Goal: Information Seeking & Learning: Find specific fact

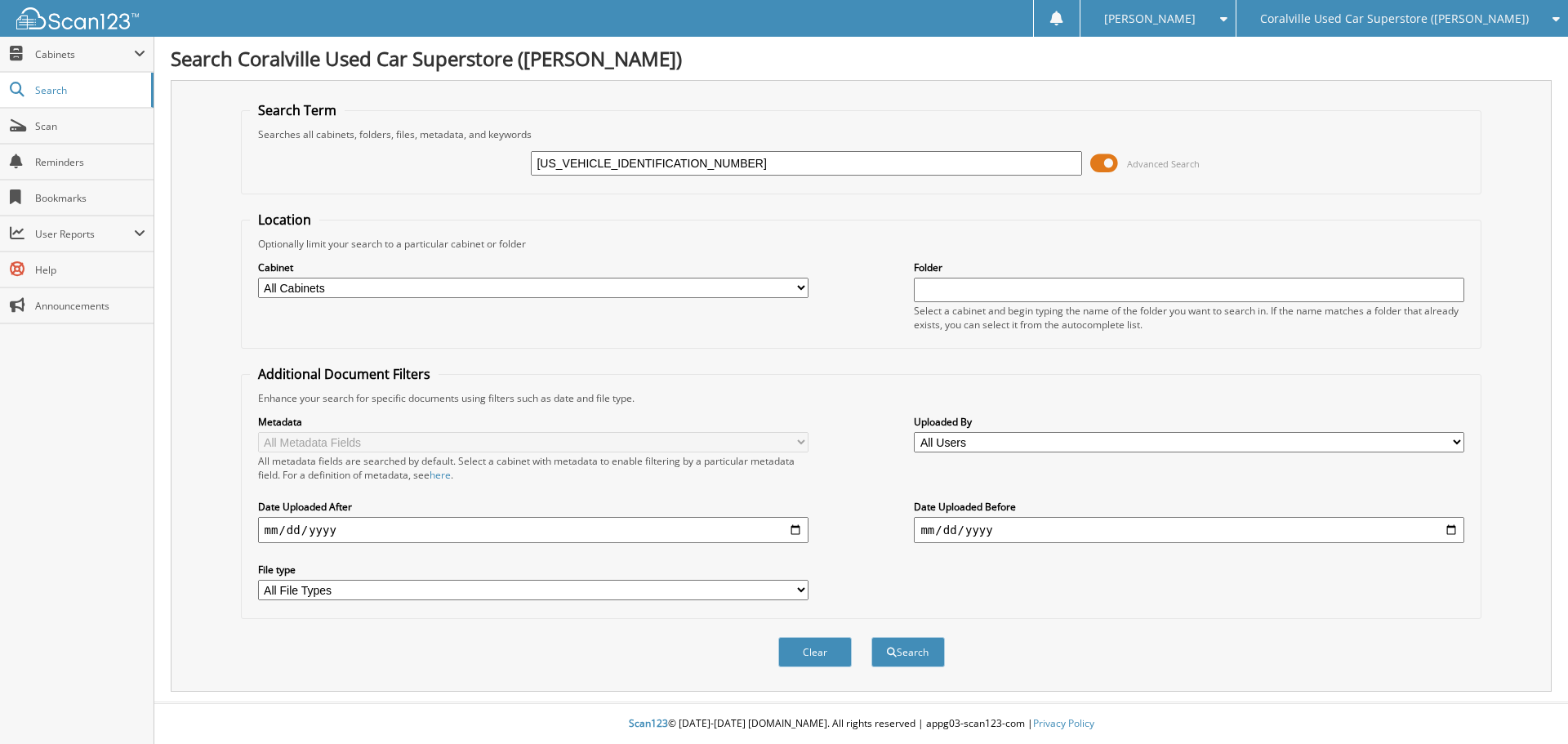
click at [1107, 164] on span at bounding box center [1104, 163] width 28 height 25
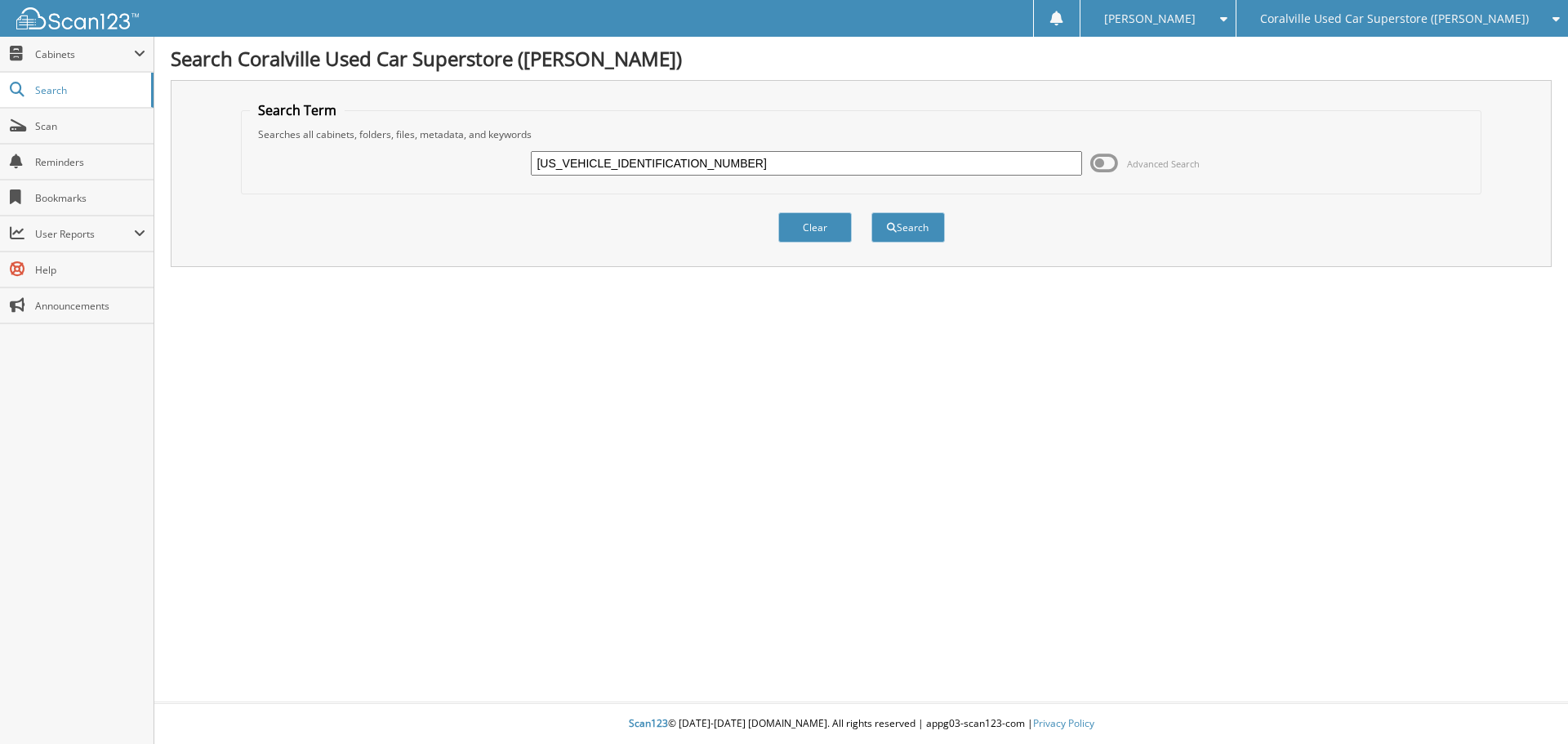
drag, startPoint x: 601, startPoint y: 160, endPoint x: 488, endPoint y: 166, distance: 113.2
click at [488, 166] on div "JN8AF5MVXDT223032 Advanced Search" at bounding box center [862, 164] width 1224 height 44
type input "DT223032"
click at [82, 101] on link "Search" at bounding box center [76, 90] width 153 height 35
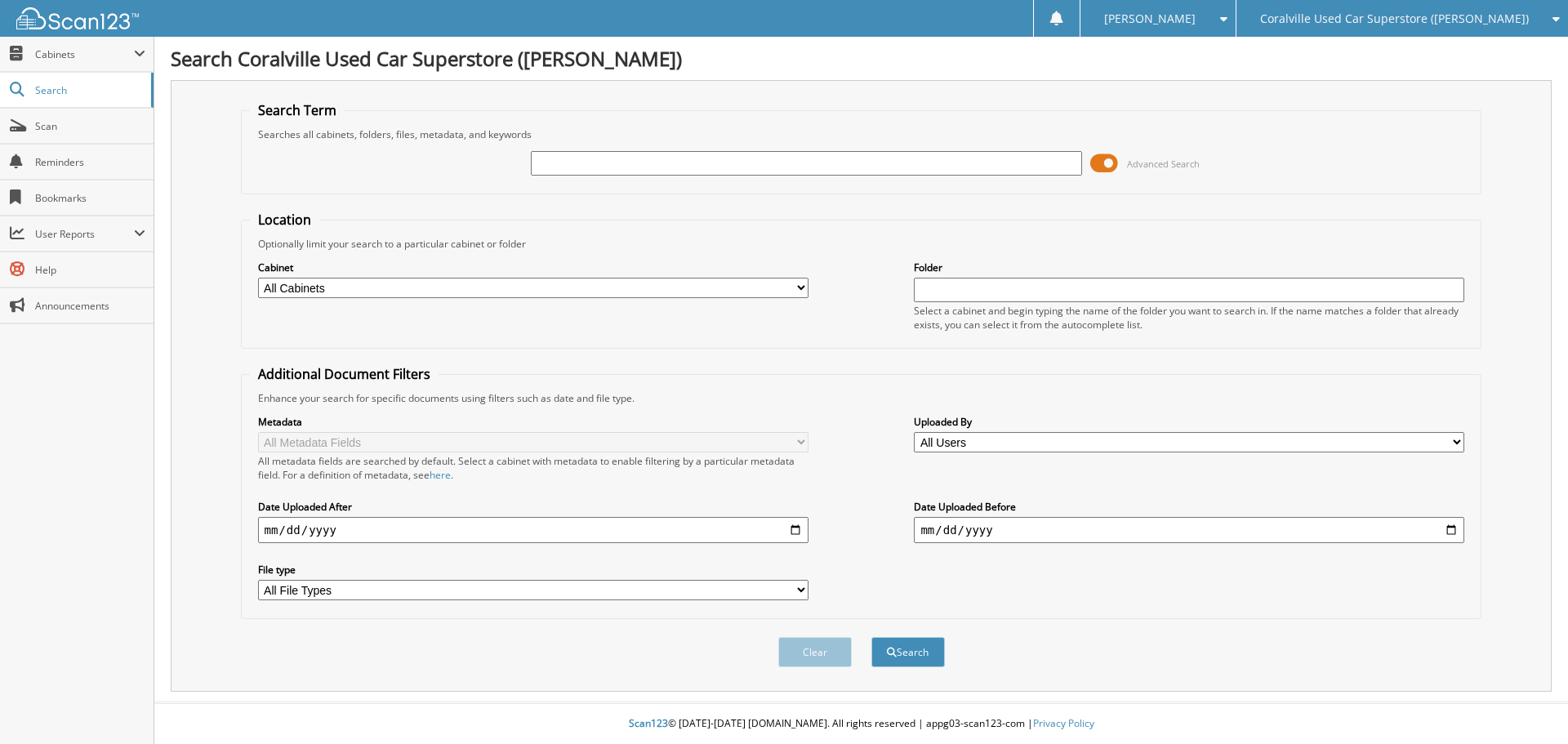
click at [1120, 153] on span "Advanced Search" at bounding box center [1145, 163] width 109 height 25
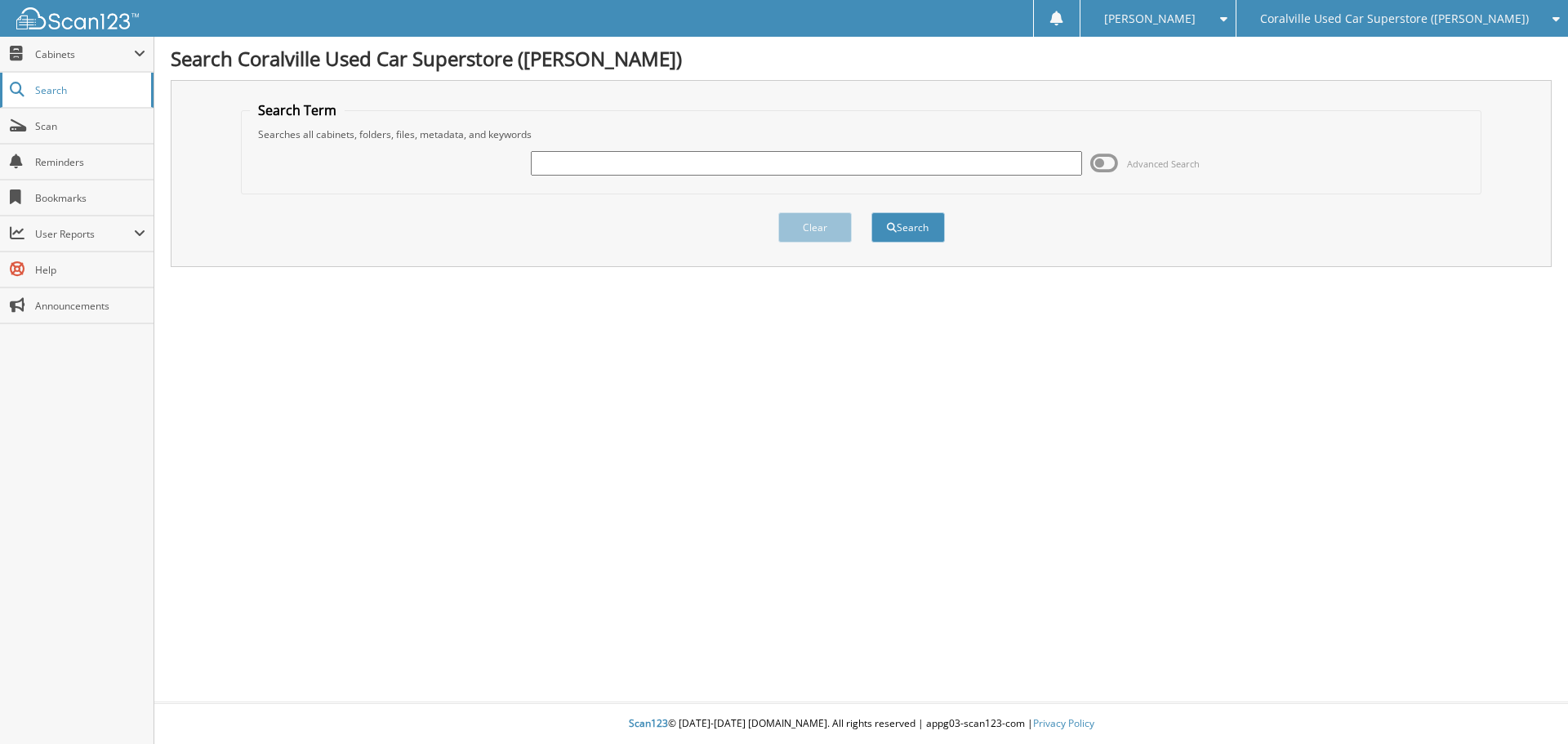
click at [103, 99] on link "Search" at bounding box center [76, 90] width 153 height 35
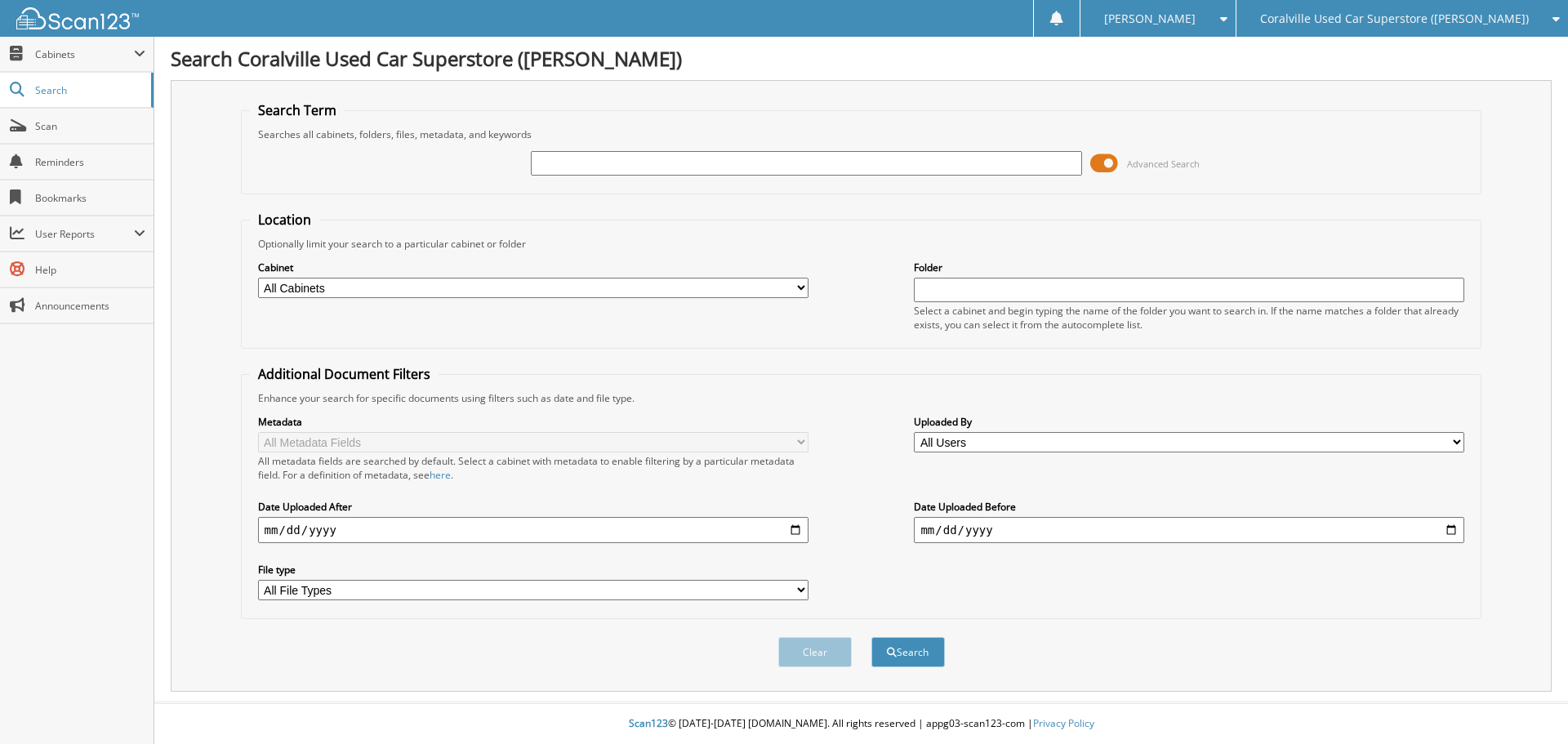
click at [1196, 14] on span "[PERSON_NAME]" at bounding box center [1150, 19] width 92 height 10
click at [1229, 56] on link "Settings" at bounding box center [1158, 51] width 154 height 29
click at [1110, 168] on span at bounding box center [1104, 163] width 28 height 25
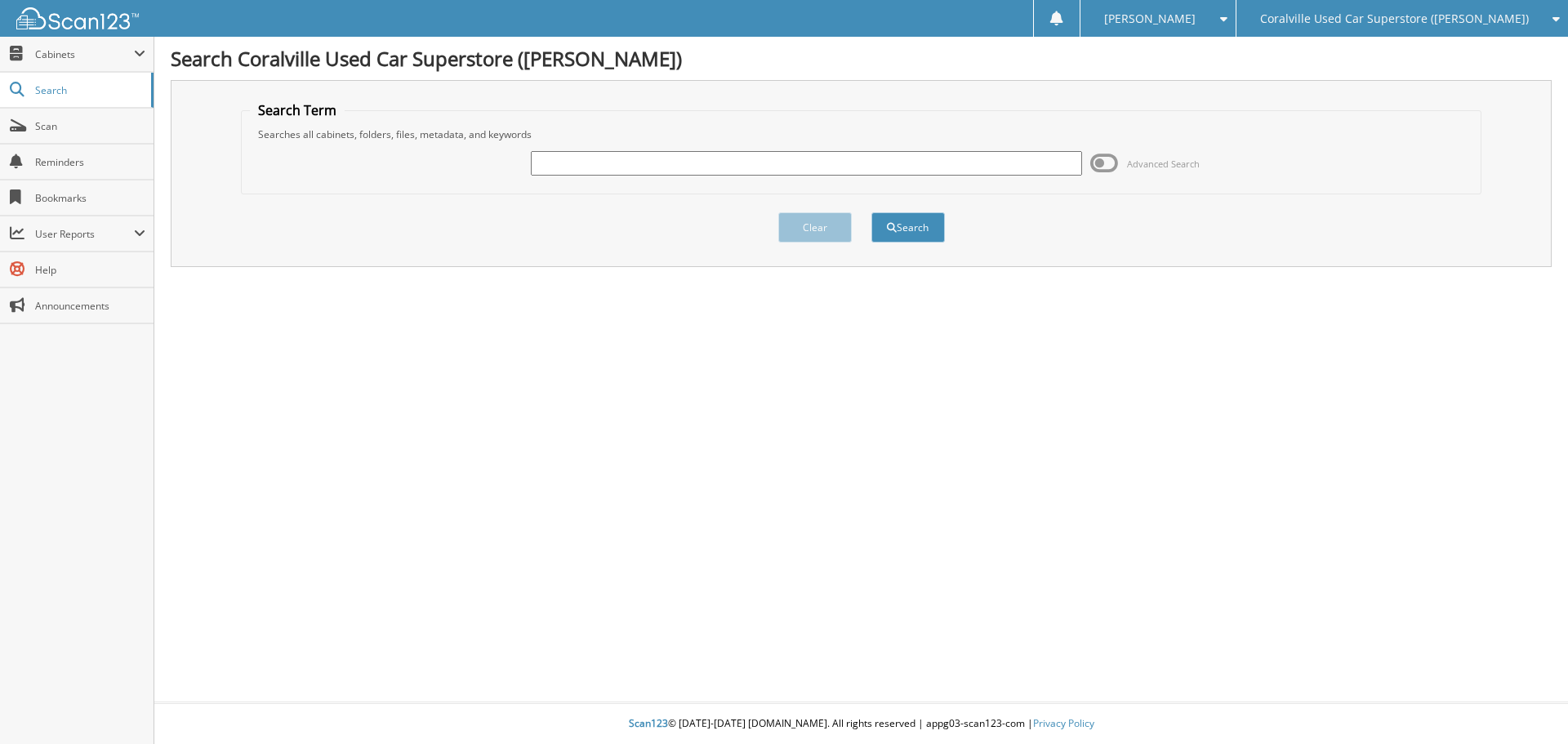
drag, startPoint x: 948, startPoint y: 443, endPoint x: 929, endPoint y: 381, distance: 64.8
click at [947, 444] on div "Search Coralville Used Car Superstore (Mcgrath) Search Term Searches all cabine…" at bounding box center [861, 372] width 1414 height 744
click at [925, 221] on button "Search" at bounding box center [908, 228] width 74 height 31
click at [1102, 163] on span at bounding box center [1104, 163] width 28 height 25
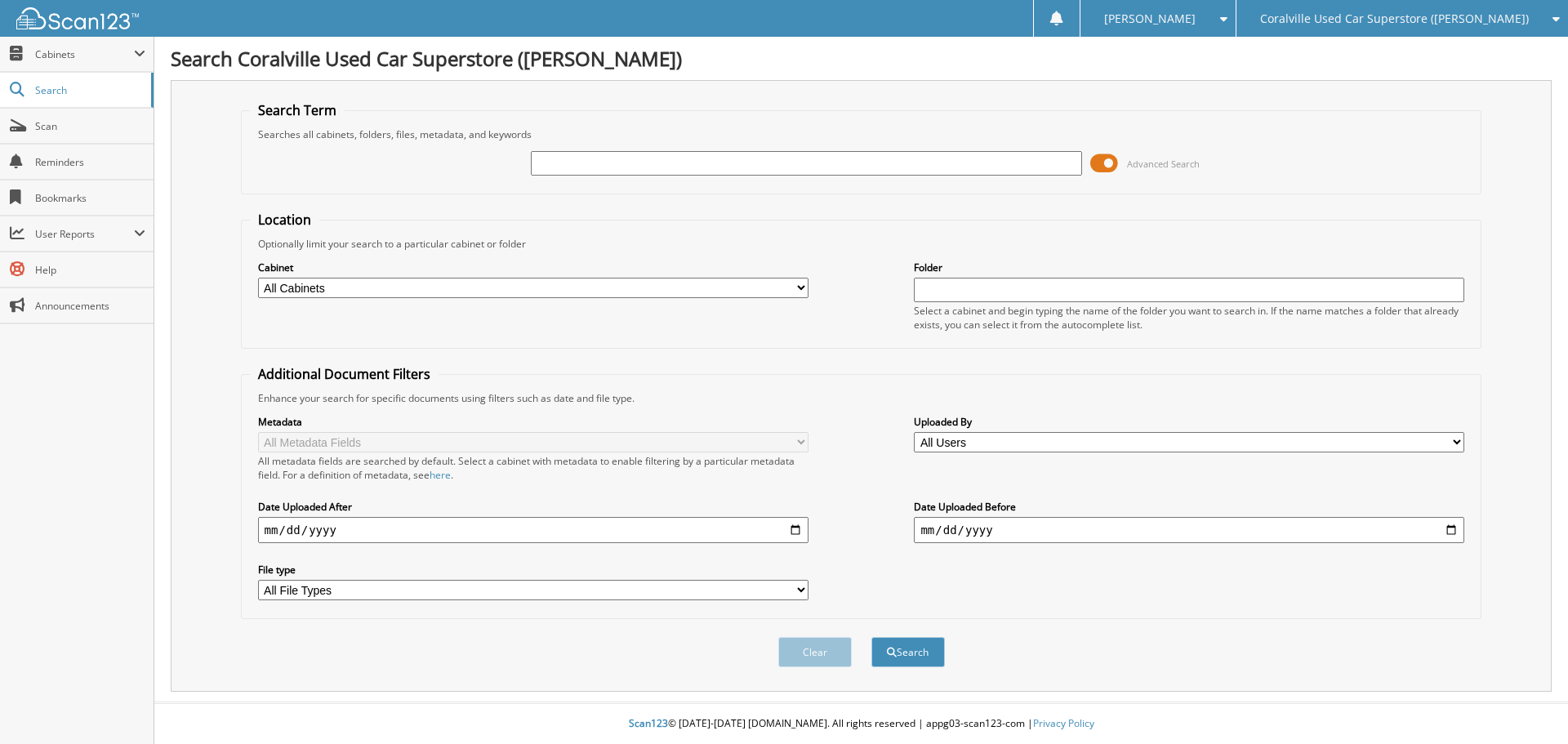
click at [1091, 157] on span at bounding box center [1104, 163] width 28 height 25
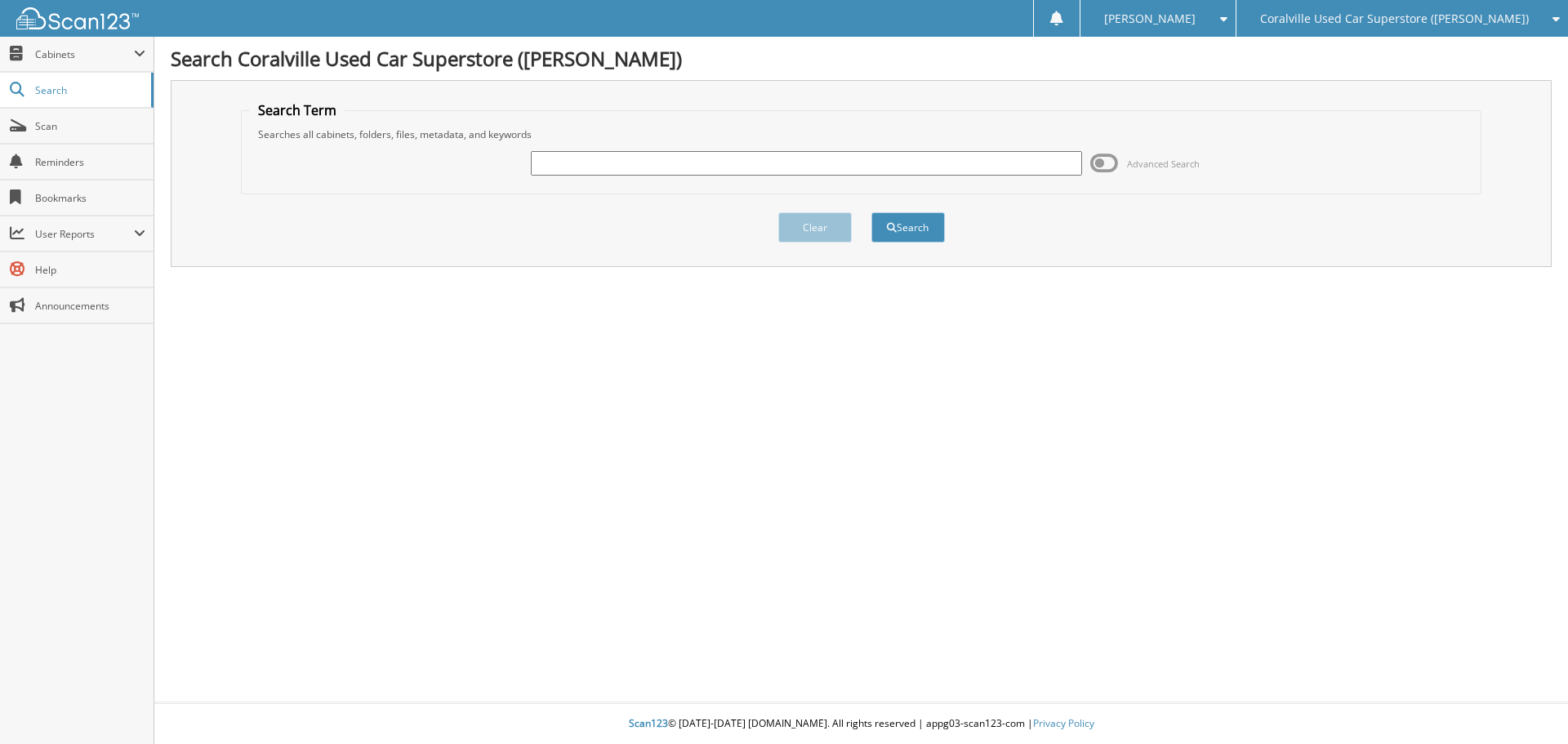
click at [1221, 215] on div "Clear Search" at bounding box center [861, 227] width 1242 height 66
click at [1363, 24] on span "Coralville Used Car Superstore ([PERSON_NAME])" at bounding box center [1394, 19] width 269 height 10
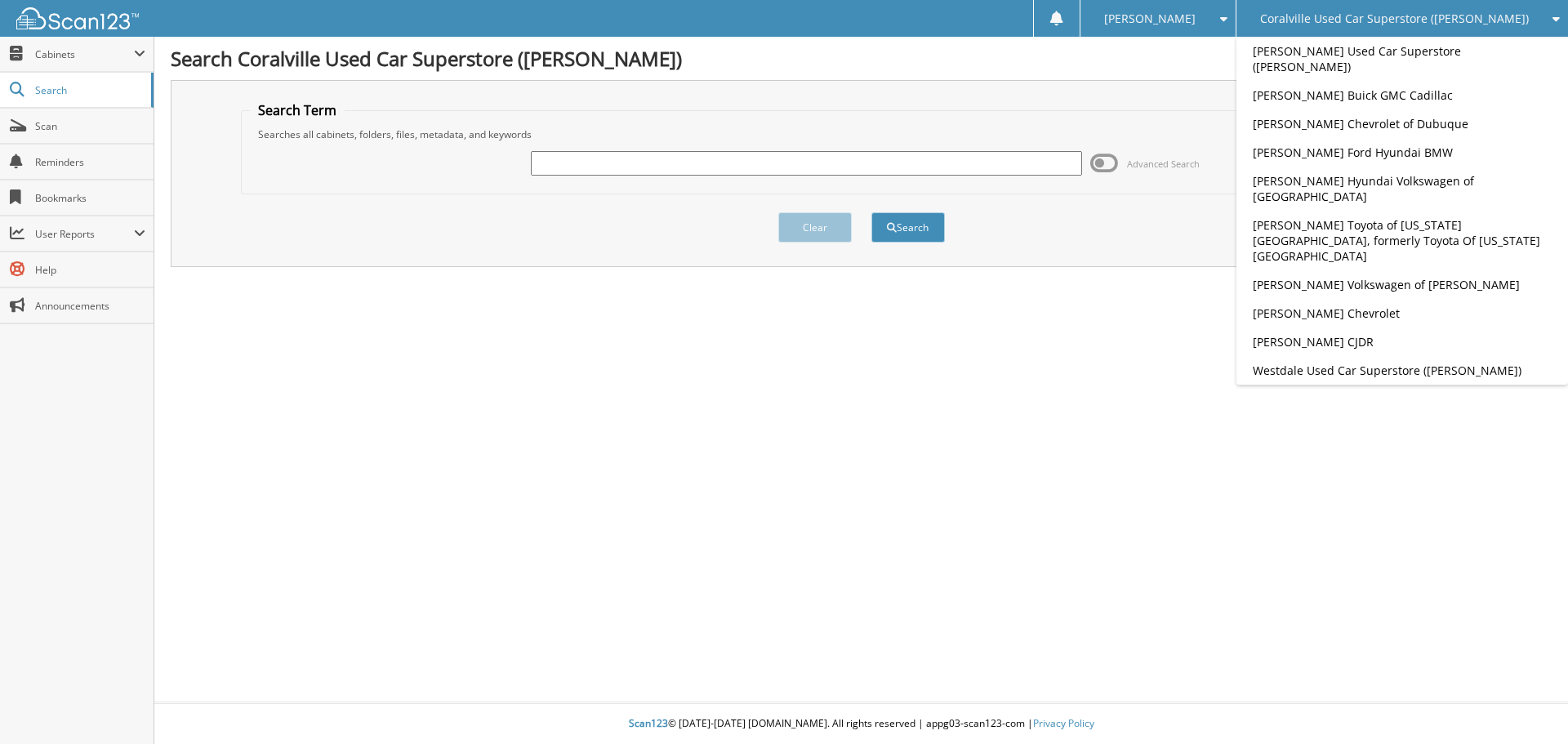
click at [1312, 22] on div "Coralville Used Car Superstore ([PERSON_NAME])" at bounding box center [1403, 18] width 315 height 36
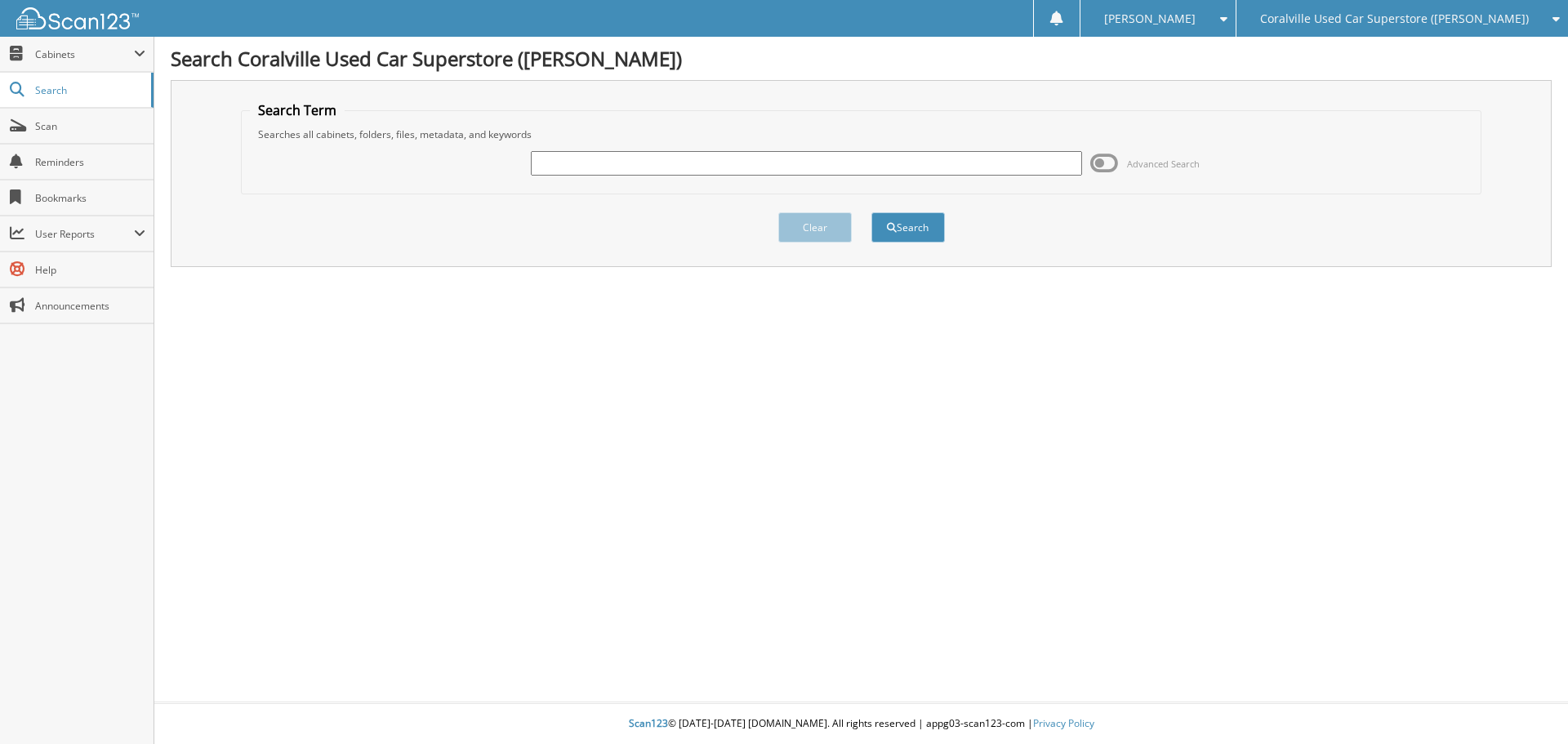
click at [1196, 15] on span "[PERSON_NAME]" at bounding box center [1150, 19] width 92 height 10
click at [1196, 14] on span "[PERSON_NAME]" at bounding box center [1150, 19] width 92 height 10
click at [883, 226] on button "Search" at bounding box center [908, 228] width 74 height 31
click at [25, 96] on link "Search" at bounding box center [76, 90] width 153 height 35
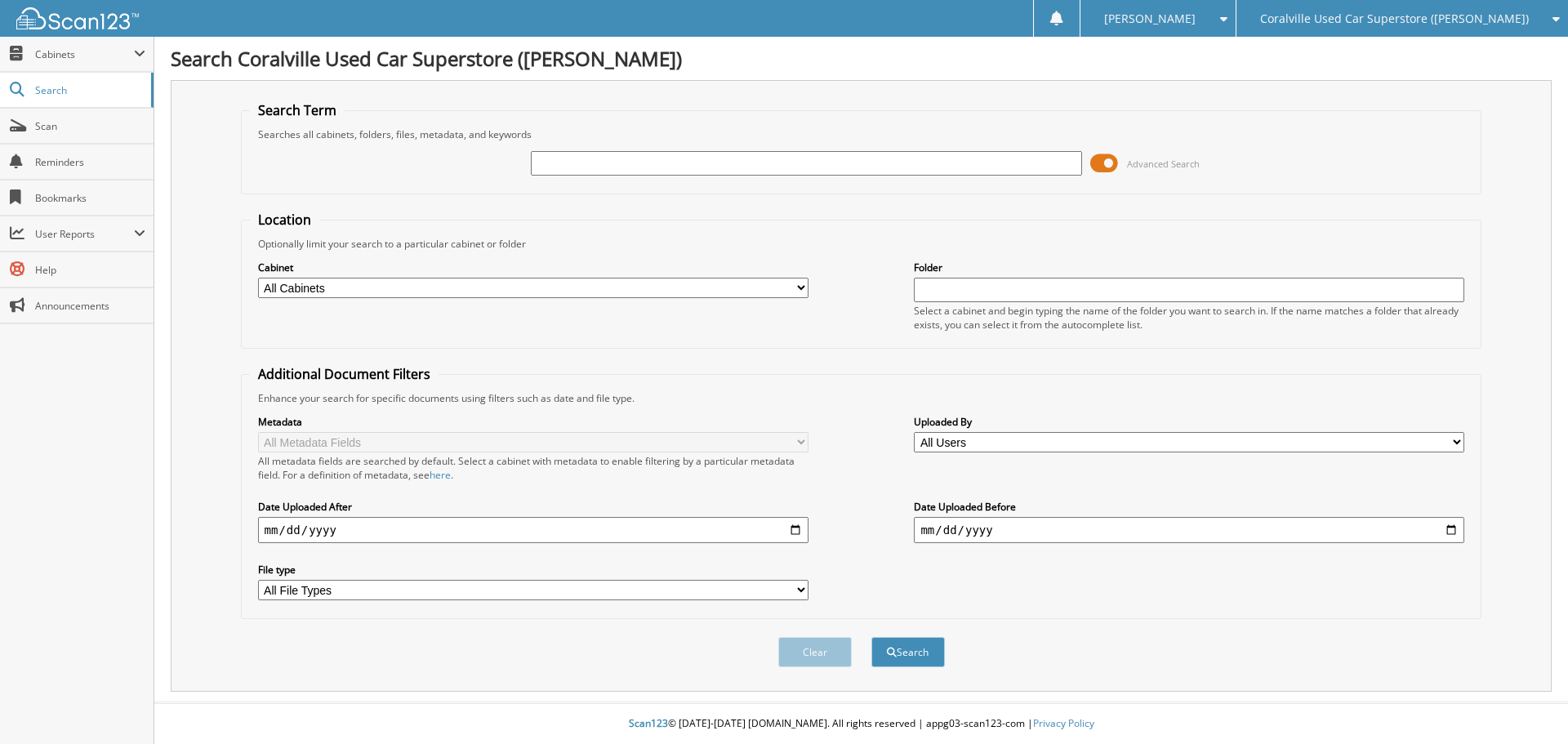
click at [1103, 177] on div "Advanced Search" at bounding box center [862, 164] width 1224 height 44
click at [1102, 165] on span at bounding box center [1104, 163] width 28 height 25
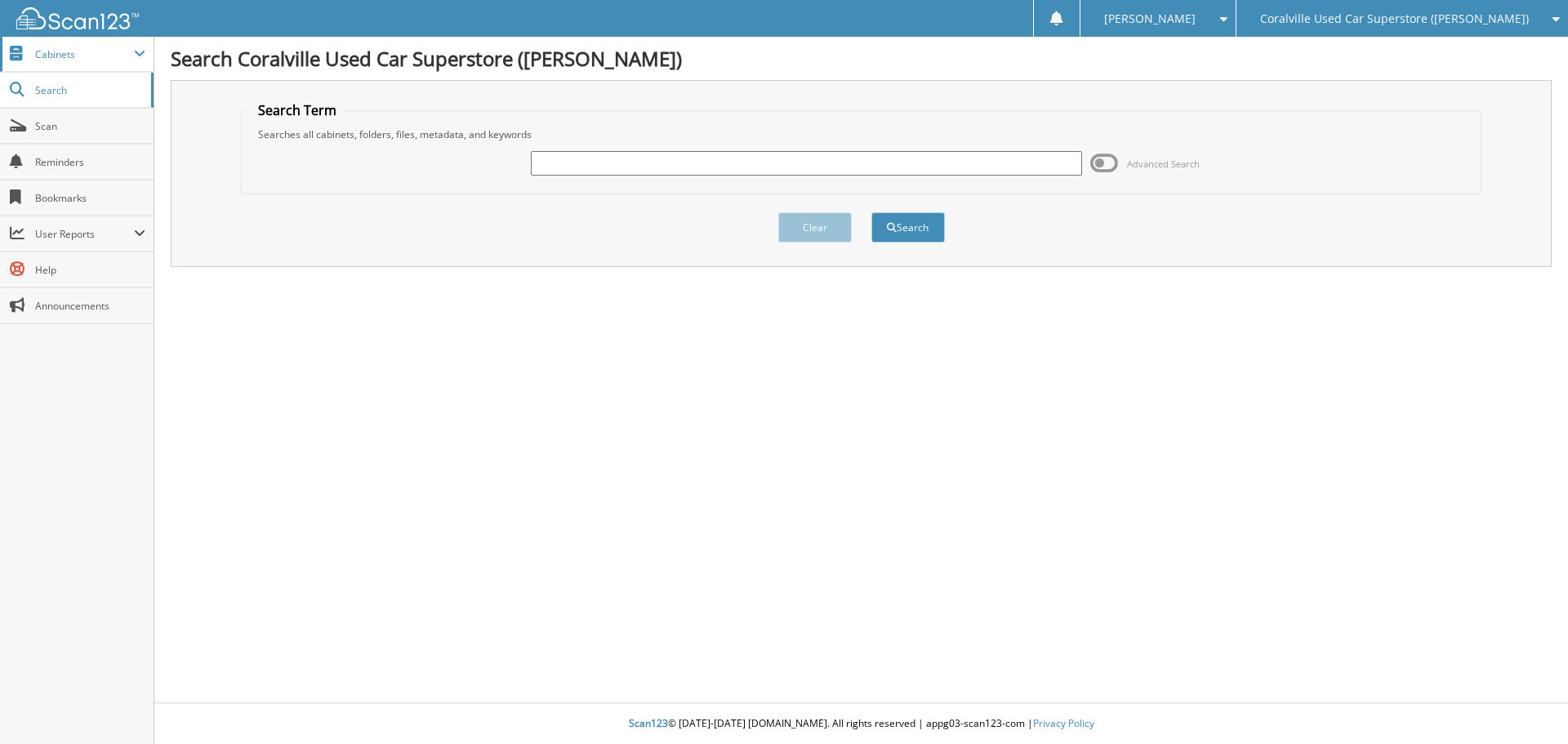
click at [109, 71] on span "Cabinets" at bounding box center [76, 53] width 153 height 35
click at [108, 57] on span "Cabinets" at bounding box center [84, 54] width 99 height 14
click at [1110, 159] on span at bounding box center [1104, 163] width 28 height 25
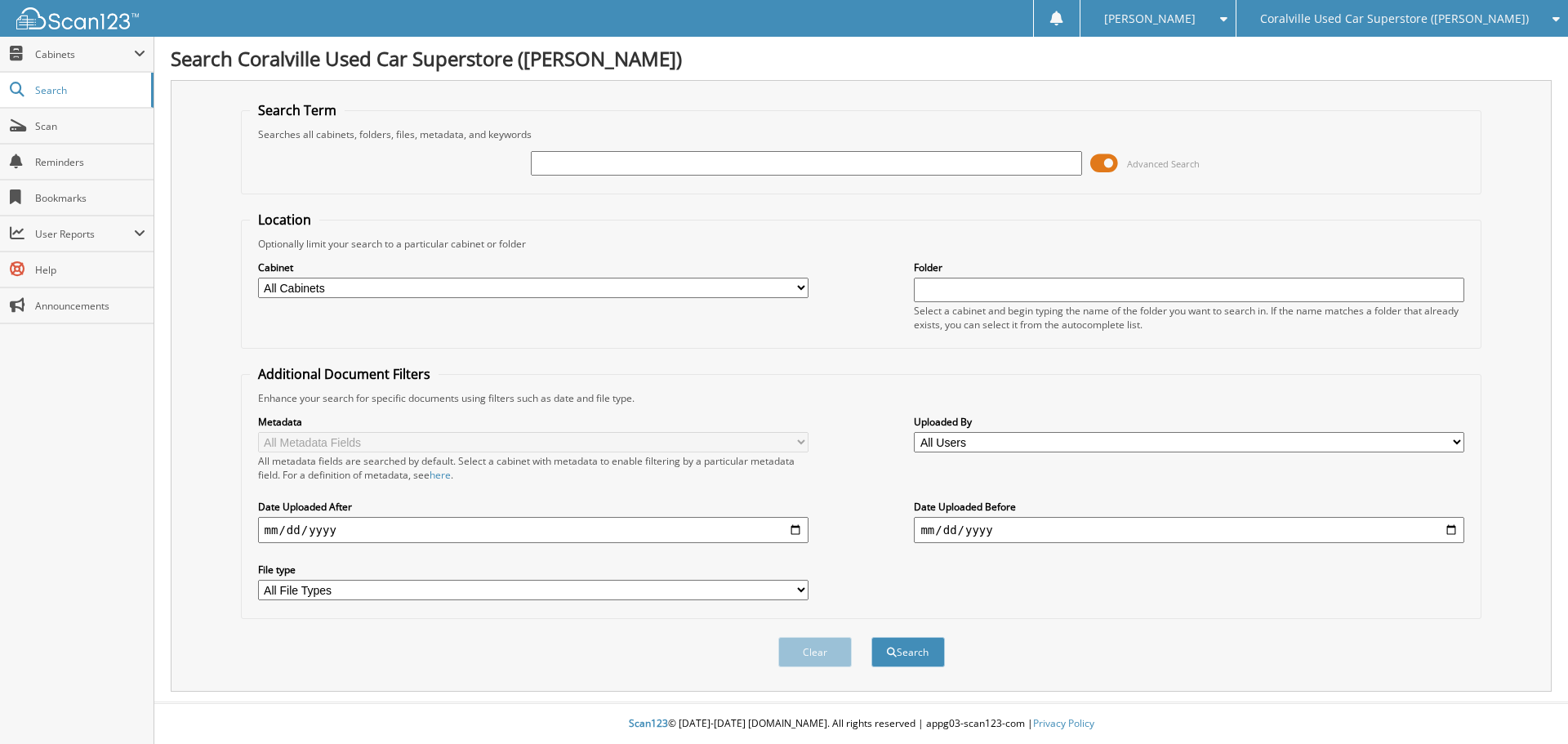
click at [1110, 159] on span at bounding box center [1104, 163] width 28 height 25
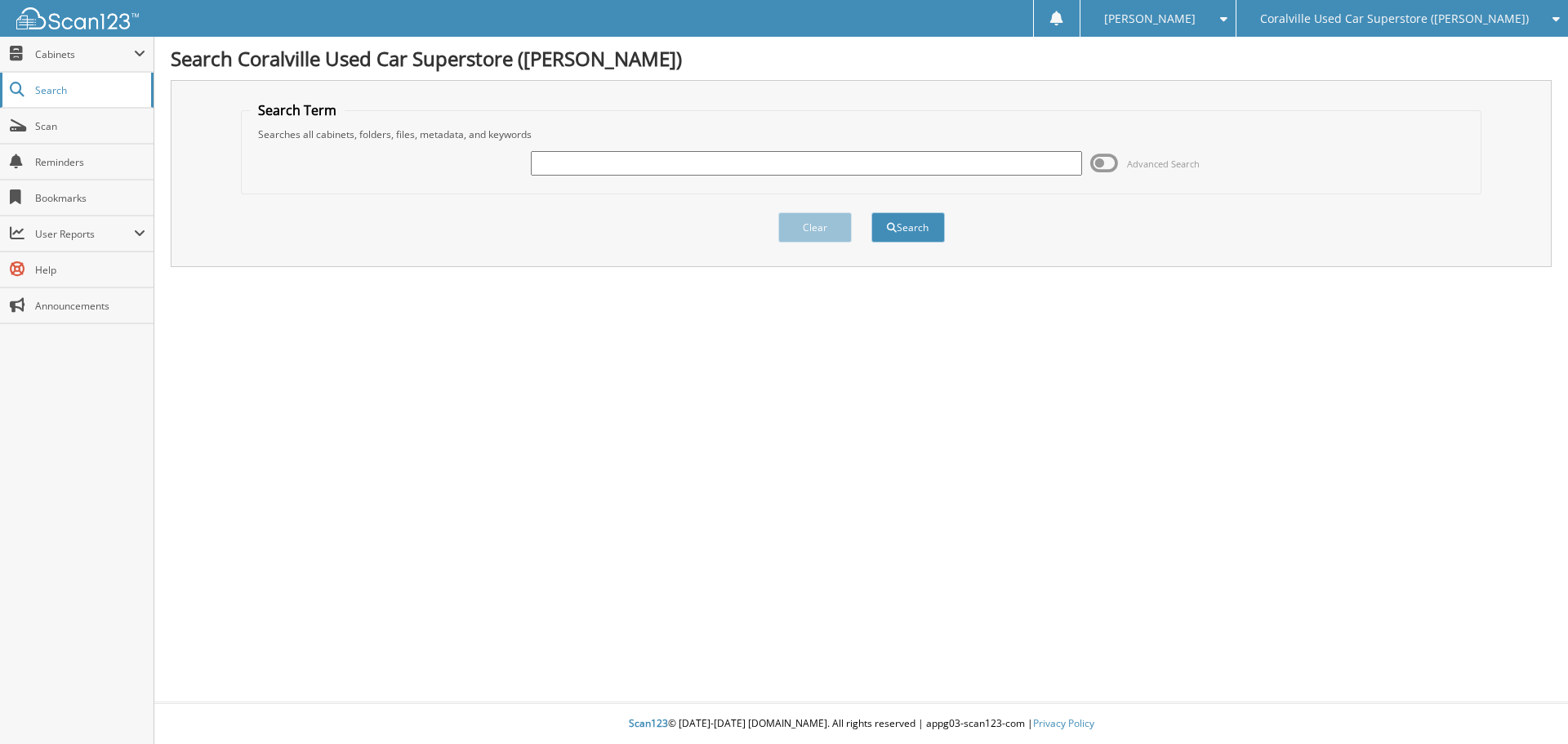
click at [86, 91] on span "Search" at bounding box center [88, 90] width 108 height 14
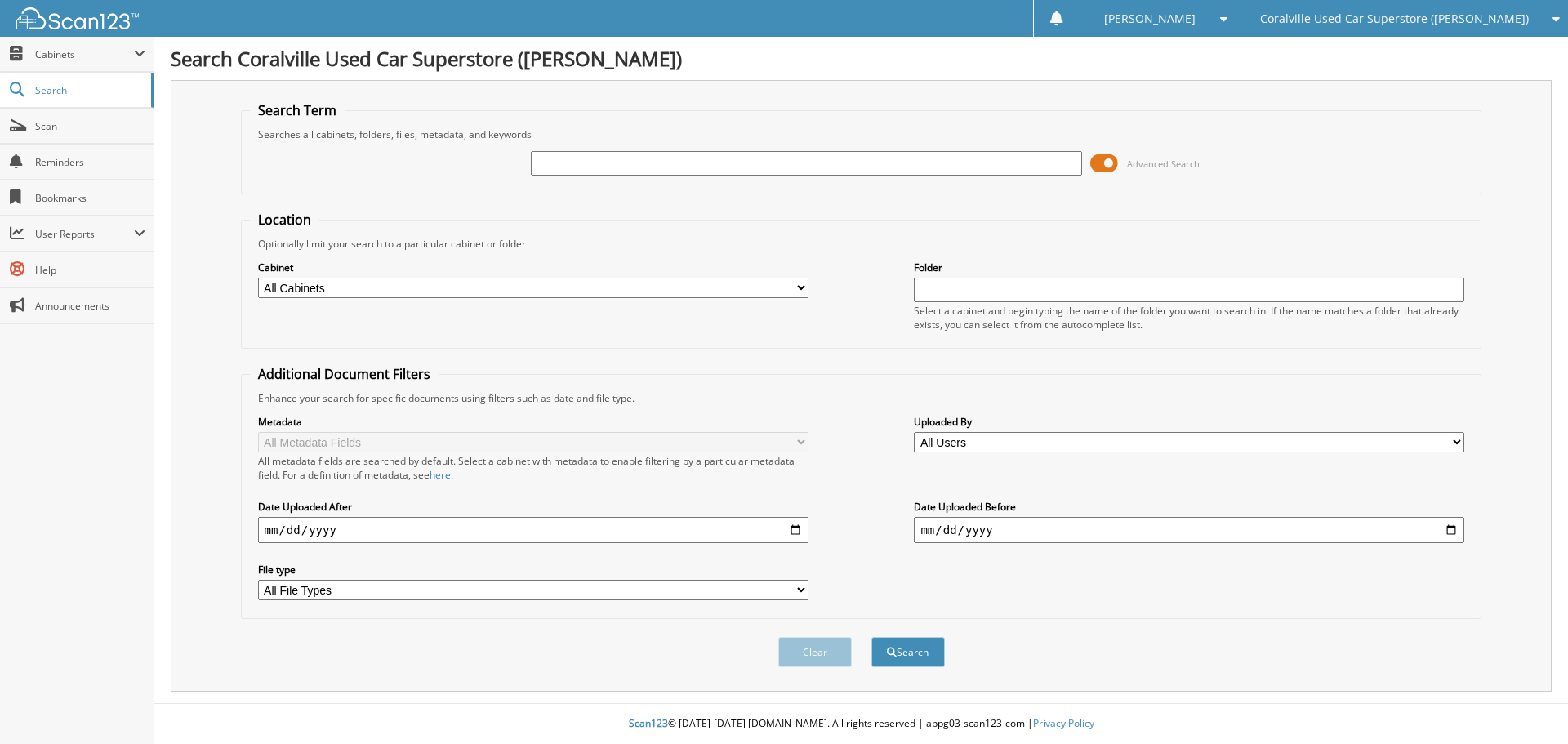
click at [1109, 169] on span at bounding box center [1104, 163] width 28 height 25
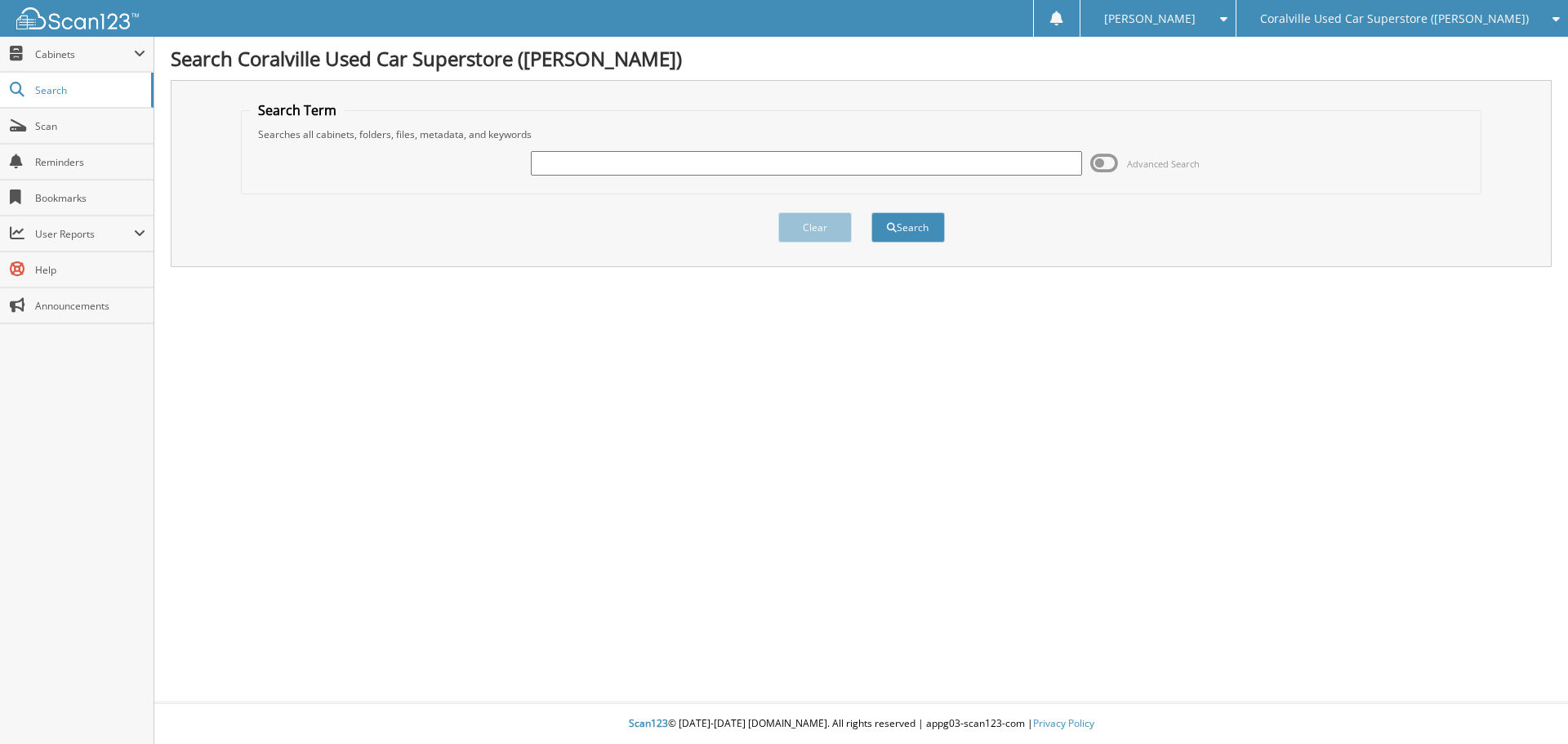
click at [950, 175] on input "text" at bounding box center [806, 163] width 551 height 25
paste input "[US_VEHICLE_IDENTIFICATION_NUMBER]"
type input "[US_VEHICLE_IDENTIFICATION_NUMBER]"
click at [871, 213] on button "Search" at bounding box center [908, 228] width 74 height 31
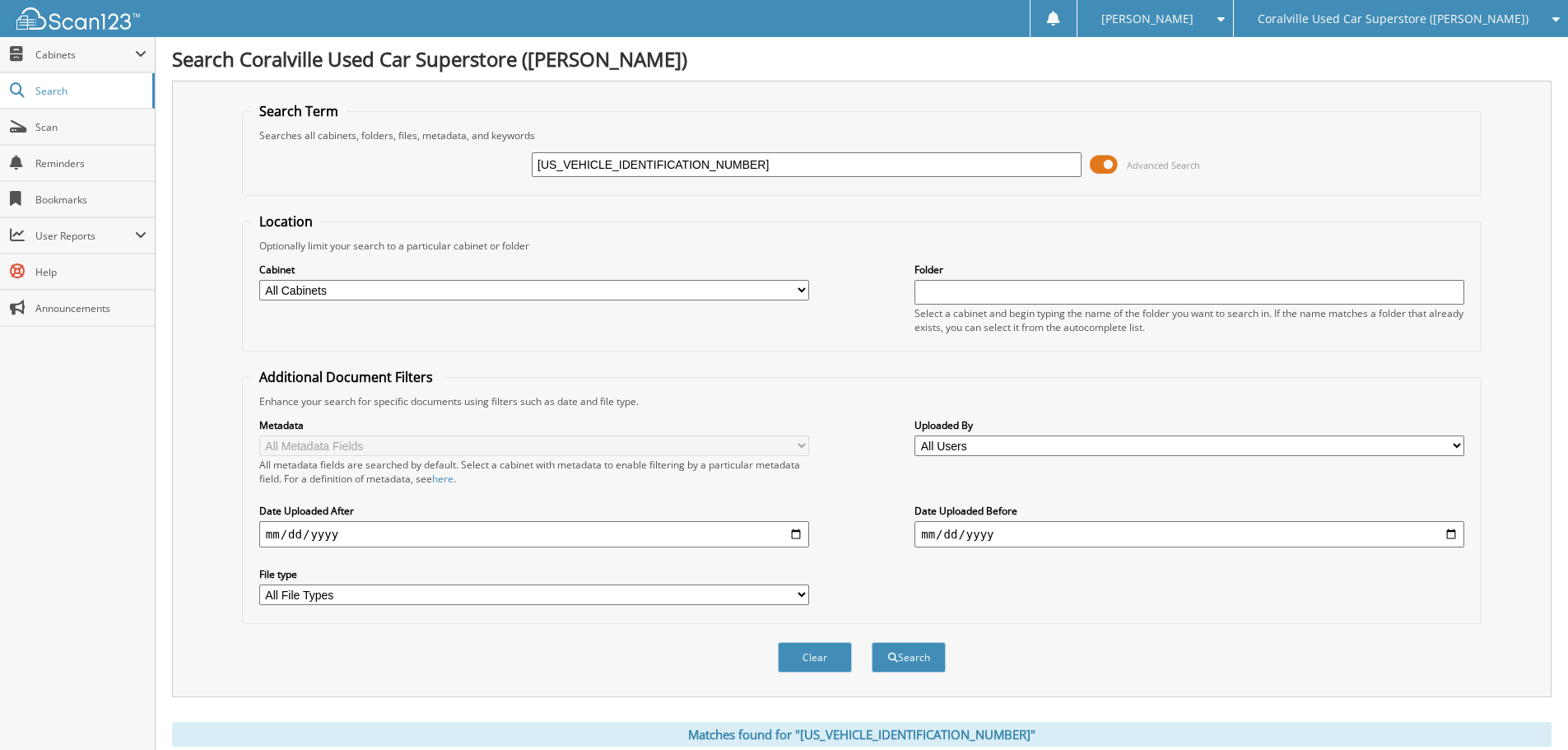
click at [1112, 167] on span at bounding box center [1103, 164] width 28 height 25
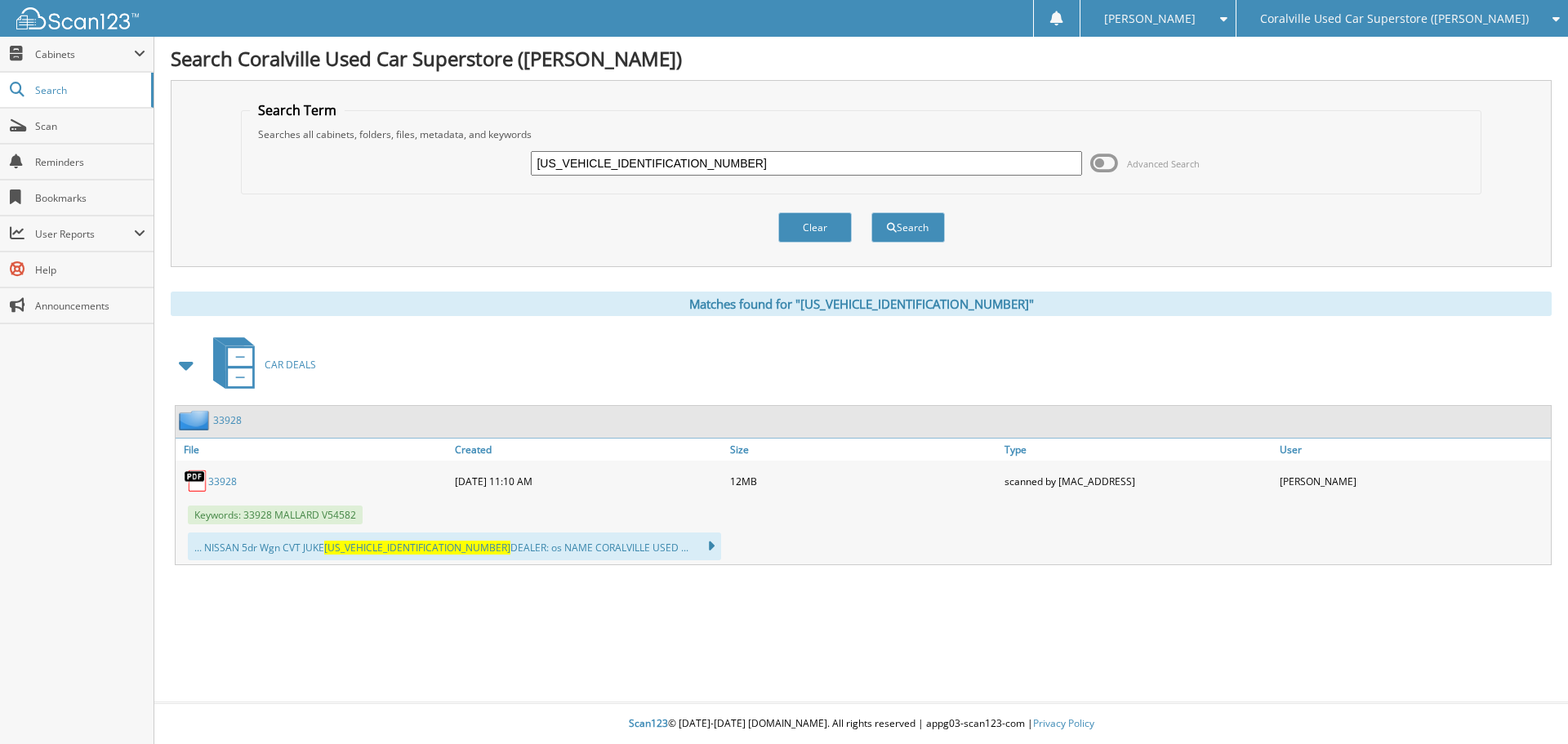
click at [1149, 201] on div "Clear Search" at bounding box center [861, 227] width 1242 height 66
click at [1098, 165] on span at bounding box center [1104, 163] width 28 height 25
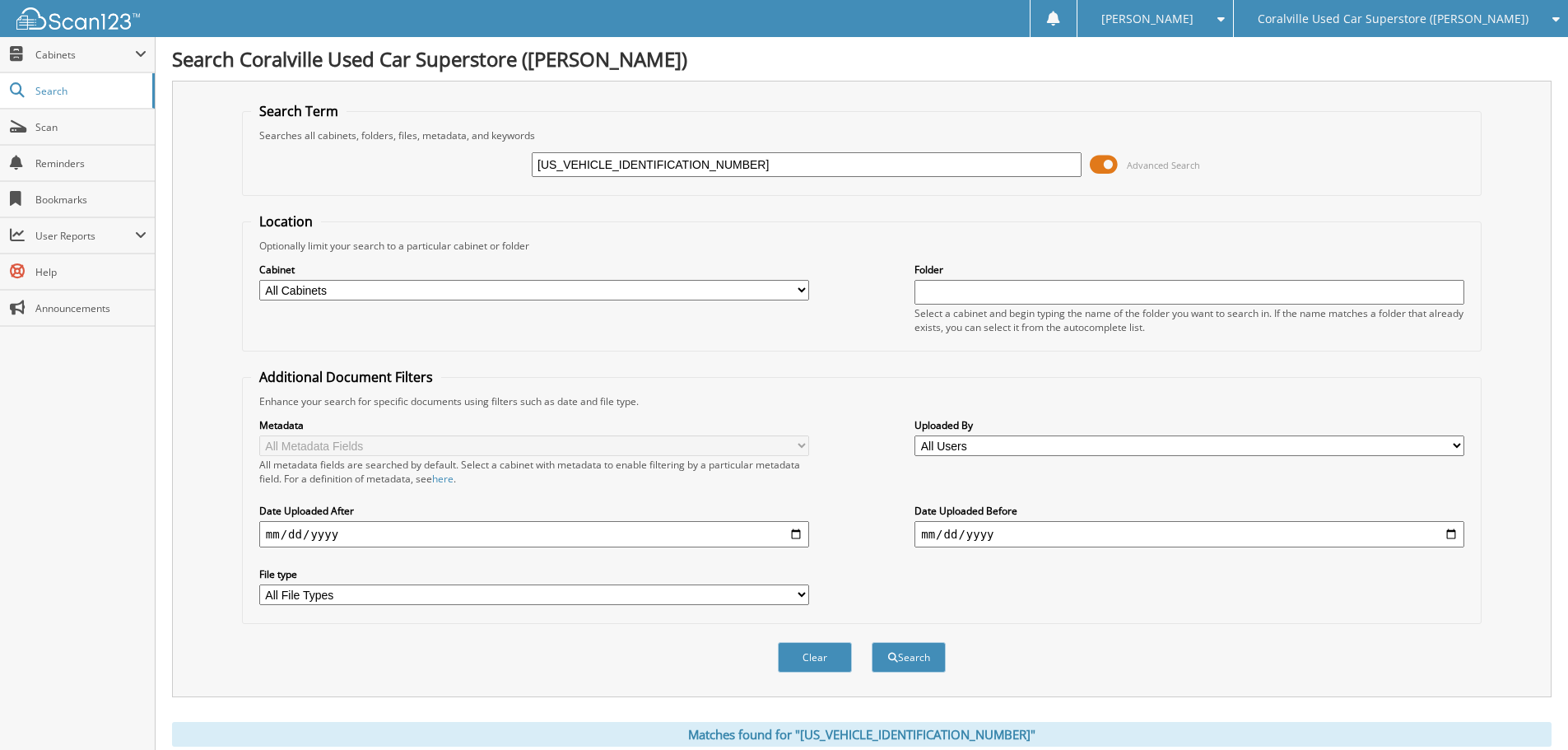
click at [1100, 156] on span at bounding box center [1103, 164] width 28 height 25
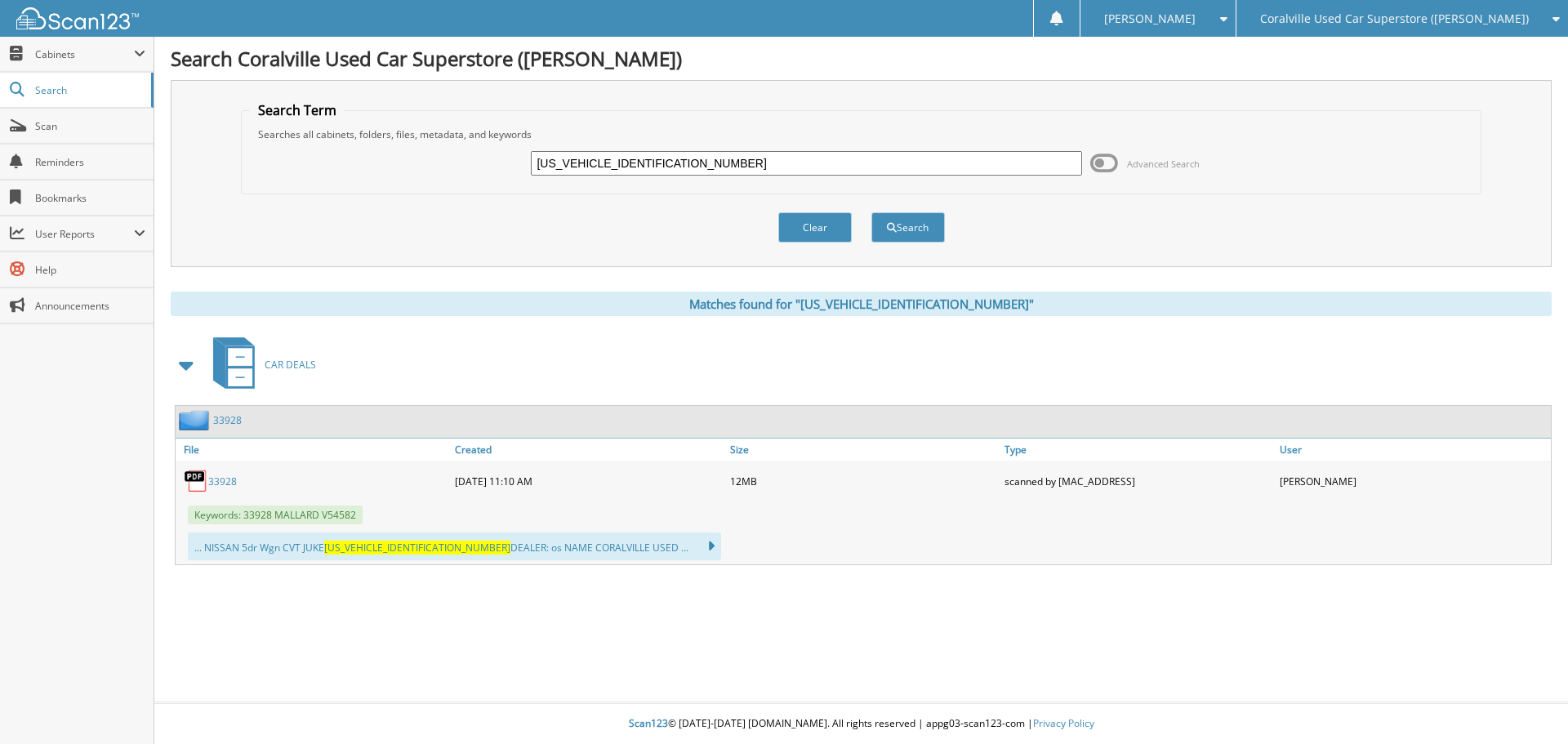
click at [1051, 230] on div "Clear Search" at bounding box center [861, 227] width 1242 height 66
click at [922, 224] on button "Search" at bounding box center [908, 228] width 74 height 31
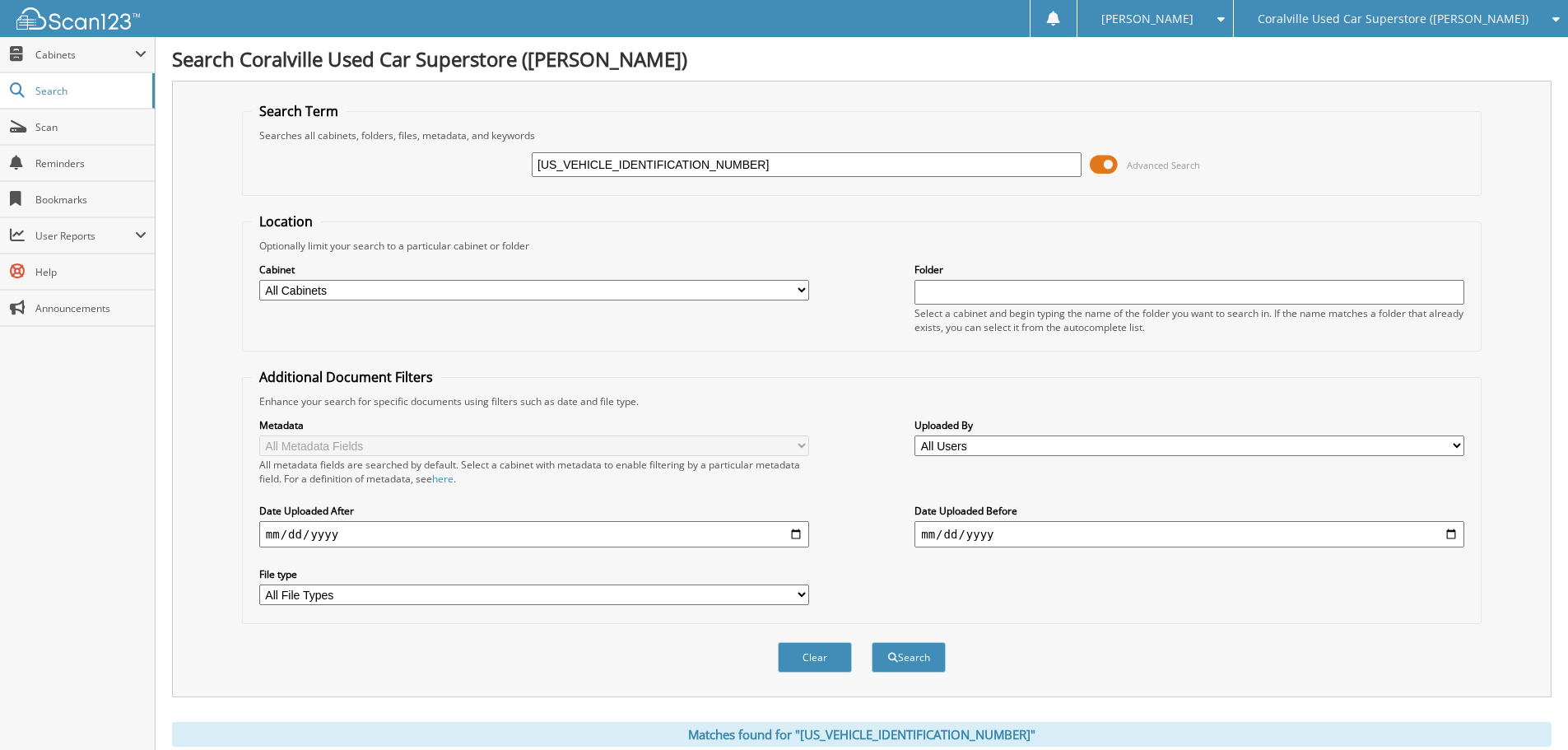
click at [1112, 167] on span at bounding box center [1103, 164] width 28 height 25
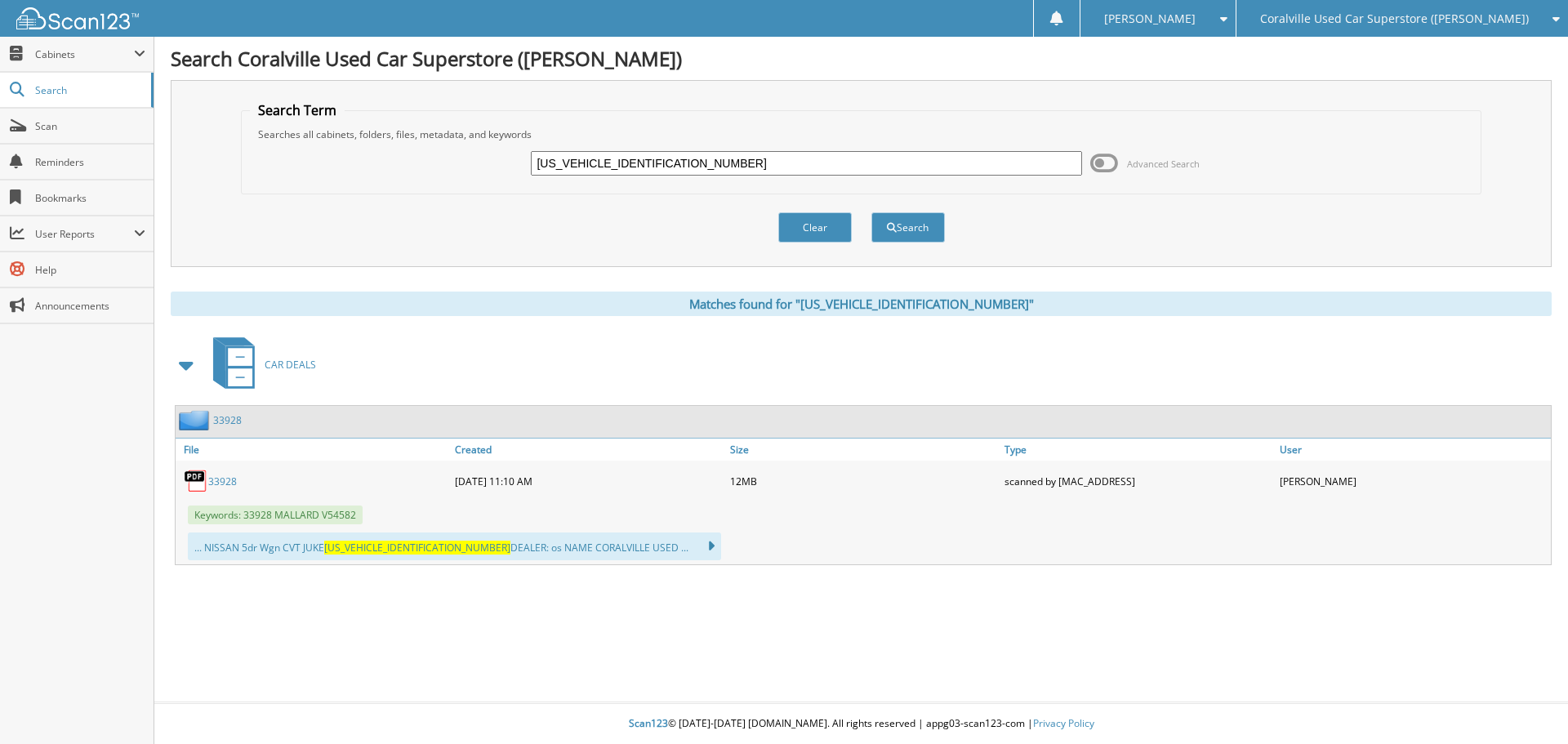
click at [1113, 213] on div "Clear Search" at bounding box center [861, 227] width 1242 height 66
click at [84, 58] on span "Cabinets" at bounding box center [84, 54] width 99 height 14
click at [89, 60] on span "Cabinets" at bounding box center [84, 54] width 99 height 14
click at [615, 277] on div "Search Term Searches all cabinets, folders, files, metadata, and keywords [US_V…" at bounding box center [861, 322] width 1382 height 485
click at [123, 264] on span "Help" at bounding box center [90, 269] width 110 height 14
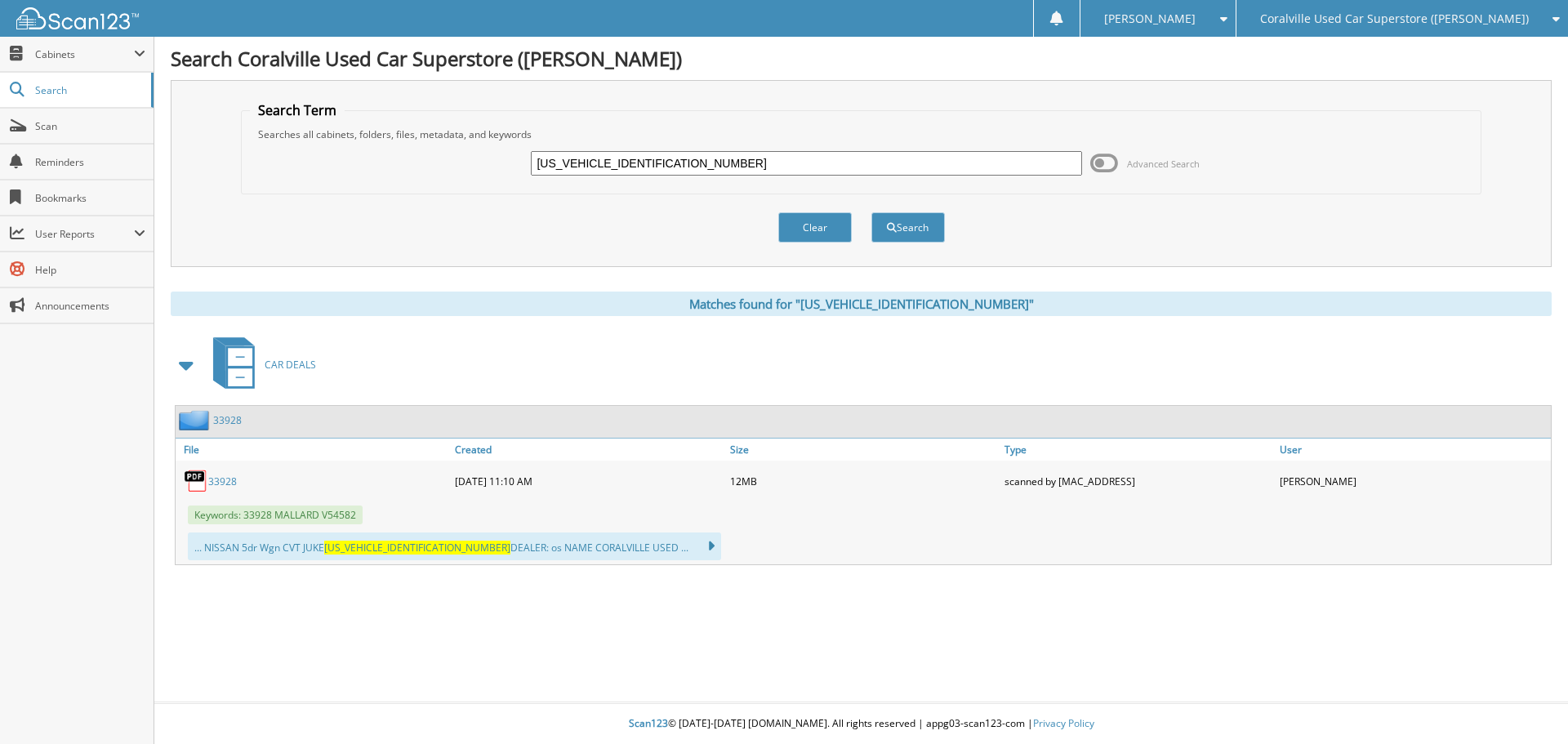
click at [225, 484] on link "33928" at bounding box center [223, 481] width 29 height 14
click at [76, 132] on span "Scan" at bounding box center [90, 126] width 110 height 14
